Goal: Use online tool/utility: Utilize a website feature to perform a specific function

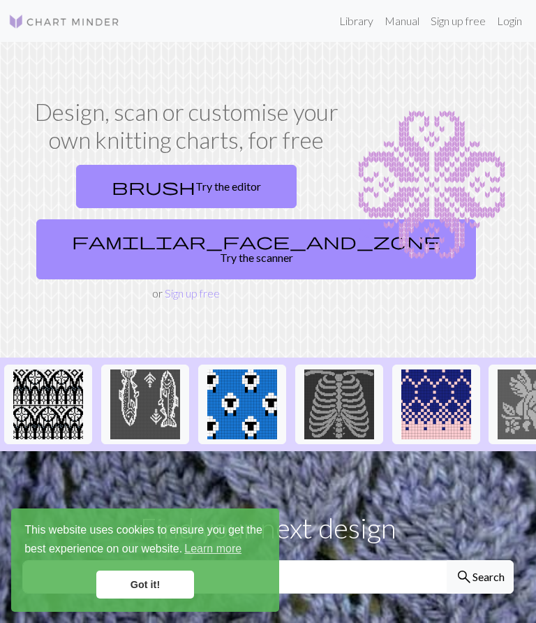
click at [228, 179] on link "brush Try the editor" at bounding box center [186, 186] width 221 height 43
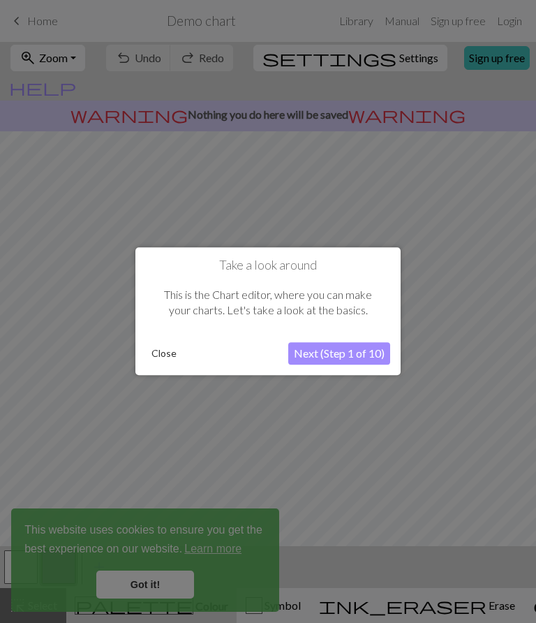
click at [347, 348] on button "Next (Step 1 of 10)" at bounding box center [339, 354] width 102 height 22
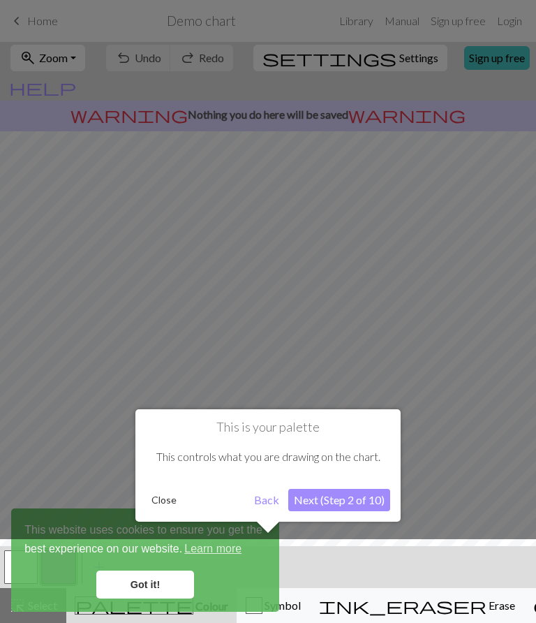
click at [347, 499] on button "Next (Step 2 of 10)" at bounding box center [339, 500] width 102 height 22
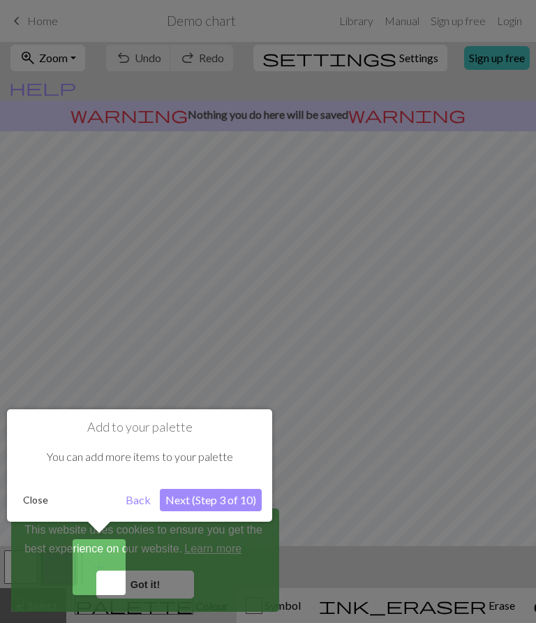
click at [216, 506] on button "Next (Step 3 of 10)" at bounding box center [211, 500] width 102 height 22
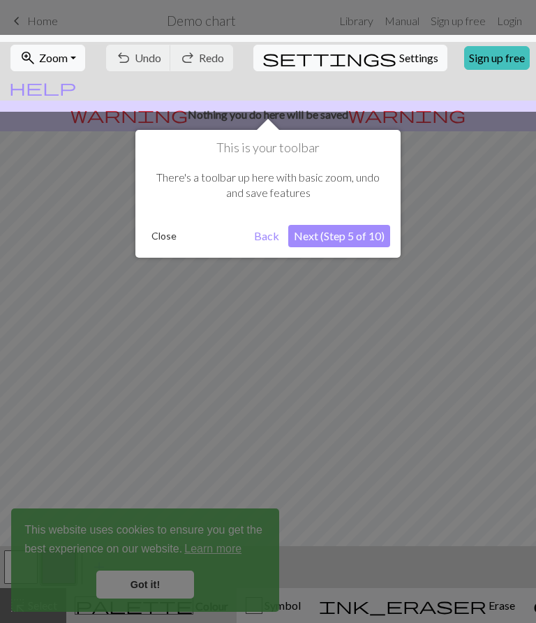
click at [351, 230] on button "Next (Step 5 of 10)" at bounding box center [339, 236] width 102 height 22
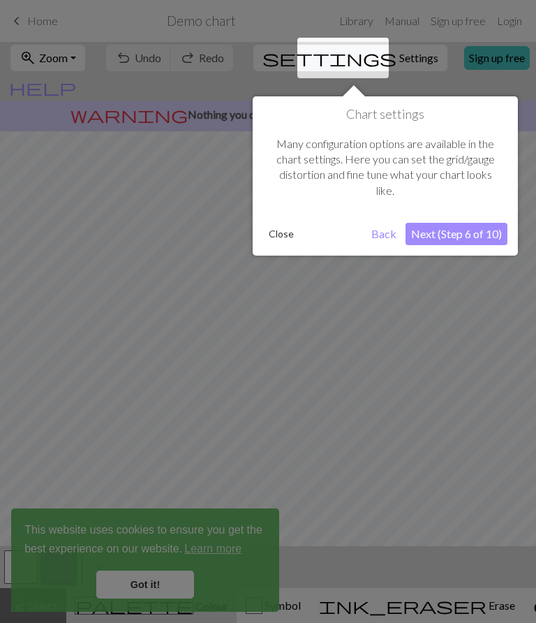
click at [461, 228] on button "Next (Step 6 of 10)" at bounding box center [457, 234] width 102 height 22
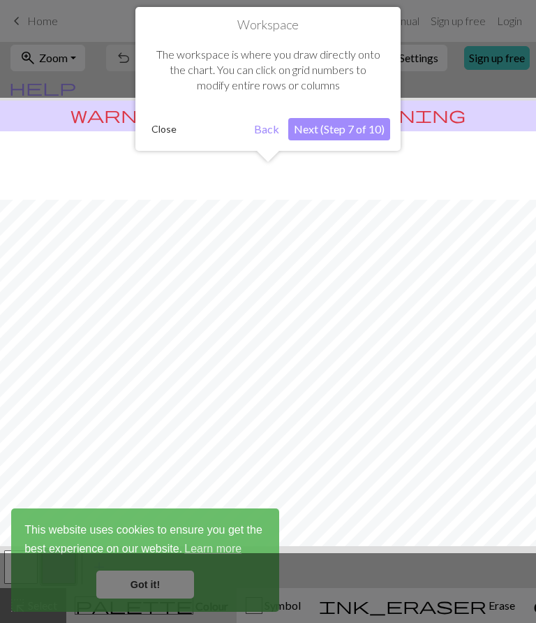
scroll to position [68, 0]
click at [344, 124] on button "Next (Step 7 of 10)" at bounding box center [339, 129] width 102 height 22
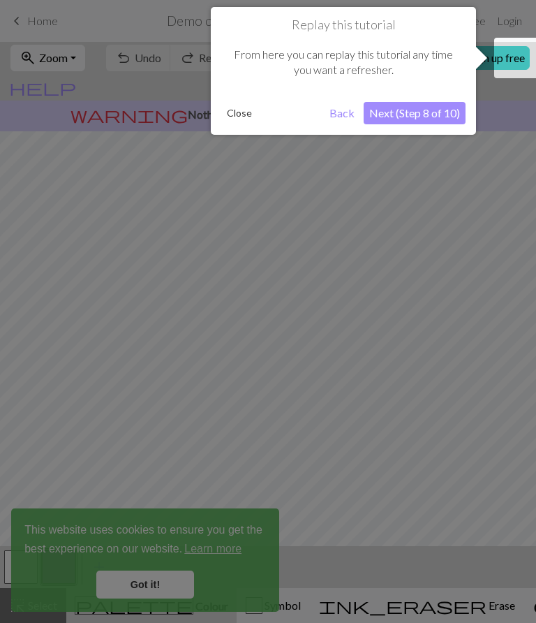
click at [405, 108] on button "Next (Step 8 of 10)" at bounding box center [415, 113] width 102 height 22
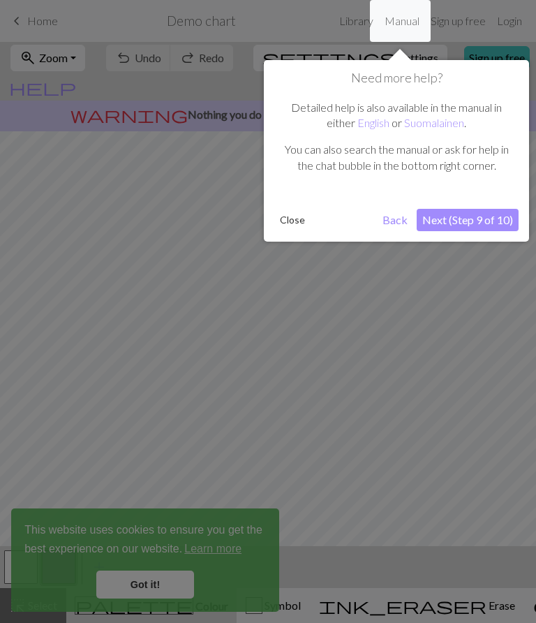
click at [473, 220] on button "Next (Step 9 of 10)" at bounding box center [468, 220] width 102 height 22
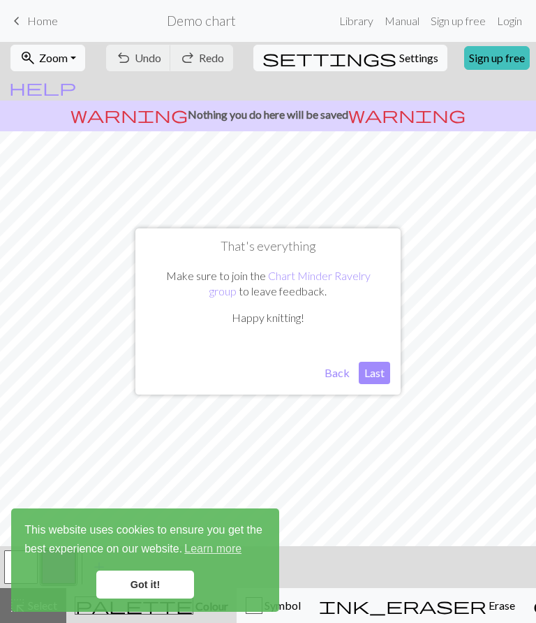
click at [374, 368] on button "Last" at bounding box center [374, 373] width 31 height 22
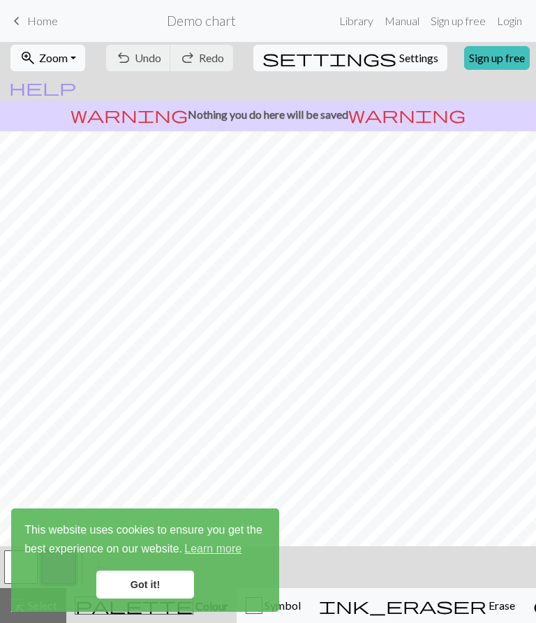
click at [137, 580] on link "Got it!" at bounding box center [145, 584] width 98 height 28
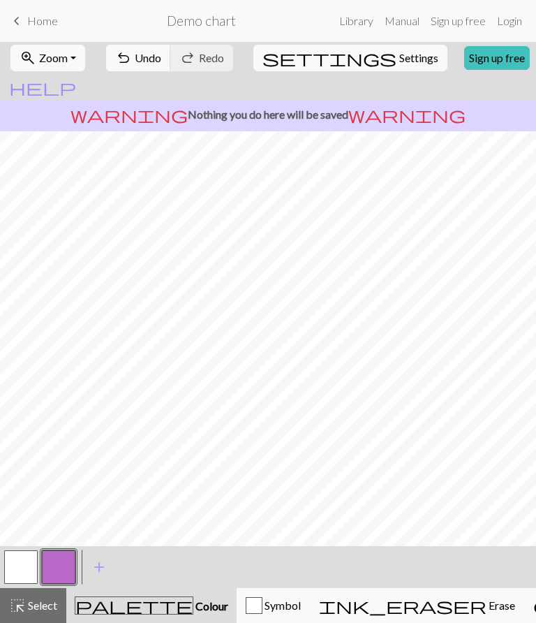
scroll to position [165, 0]
